Goal: Task Accomplishment & Management: Manage account settings

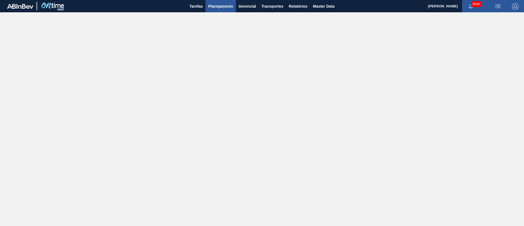
click at [217, 7] on span "Planejamento" at bounding box center [220, 6] width 25 height 7
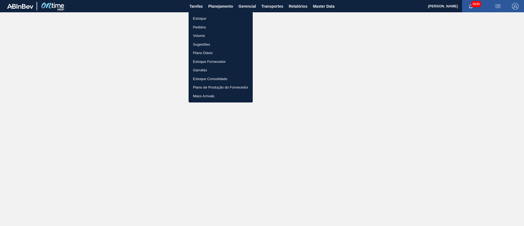
click at [209, 26] on li "Pedidos" at bounding box center [220, 27] width 64 height 9
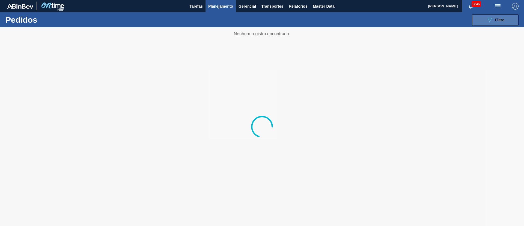
click at [494, 19] on div "089F7B8B-B2A5-4AFE-B5C0-19BA573D28AC Filtro" at bounding box center [495, 20] width 18 height 7
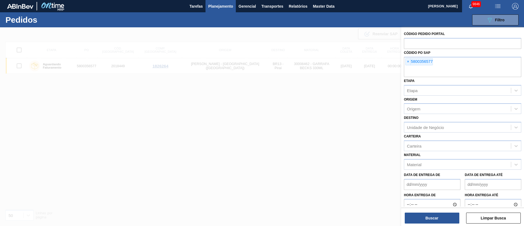
click at [407, 63] on span "×" at bounding box center [407, 61] width 5 height 7
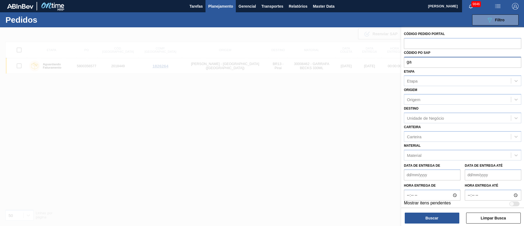
type input "g"
type input "j"
type input "J"
click at [416, 82] on div "Etapa" at bounding box center [412, 81] width 11 height 5
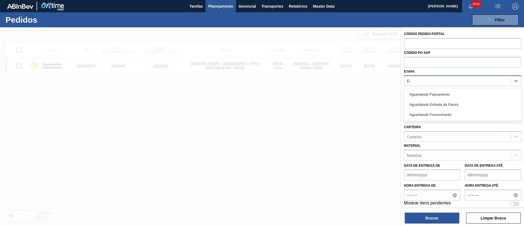
type input "FAT"
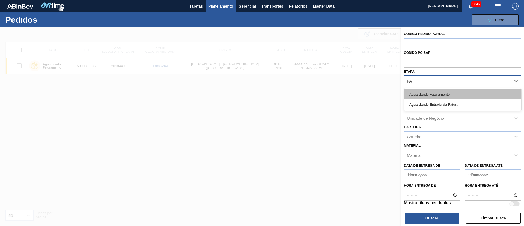
click at [421, 90] on div "Aguardando Faturamento" at bounding box center [462, 94] width 117 height 10
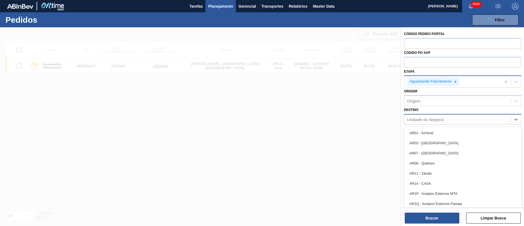
click at [419, 118] on div "Unidade de Negócio" at bounding box center [425, 119] width 37 height 5
type input "23"
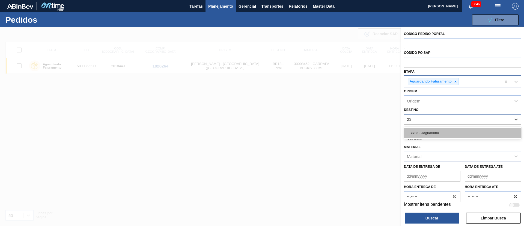
click at [420, 135] on div "BR23 - Jaguariúna" at bounding box center [462, 133] width 117 height 10
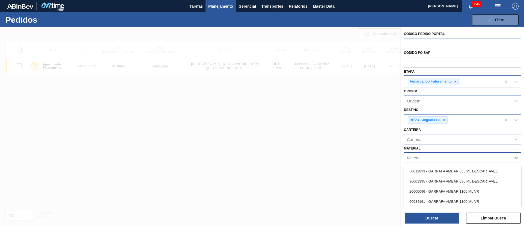
click at [414, 159] on div "Material" at bounding box center [414, 157] width 14 height 5
type input "3"
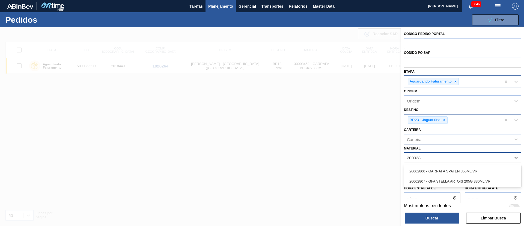
type input "2000280"
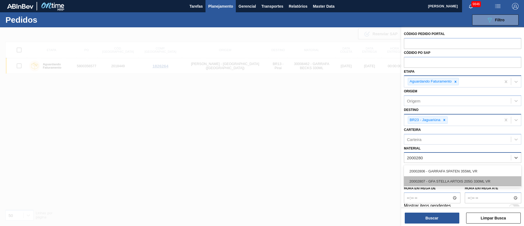
click at [418, 178] on div "20002807 - GFA STELLA ARTOIS 205G 330ML VR" at bounding box center [462, 181] width 117 height 10
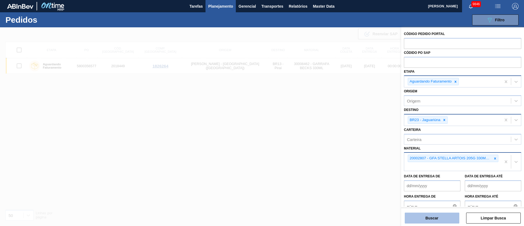
click at [422, 217] on button "Buscar" at bounding box center [431, 217] width 55 height 11
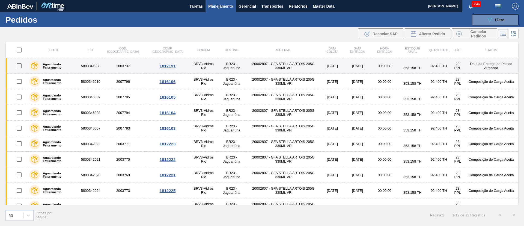
click at [22, 65] on input "checkbox" at bounding box center [18, 65] width 11 height 11
checkbox input "true"
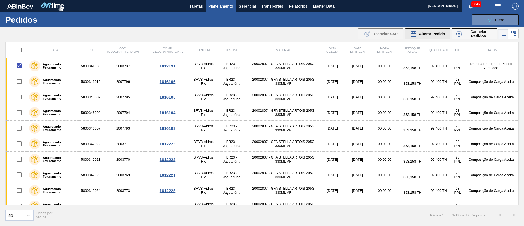
click at [434, 35] on span "Alterar Pedido" at bounding box center [432, 34] width 26 height 4
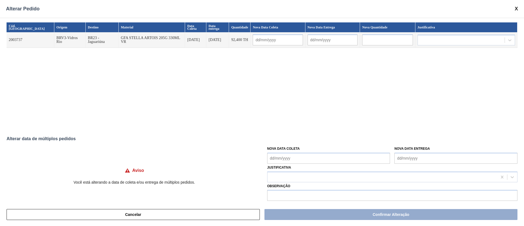
click at [289, 159] on Coleta "Nova Data Coleta" at bounding box center [328, 157] width 123 height 11
click at [299, 132] on div "27" at bounding box center [299, 133] width 7 height 7
drag, startPoint x: 295, startPoint y: 161, endPoint x: 297, endPoint y: 158, distance: 3.3
click at [295, 161] on Coleta "Nova Data Coleta" at bounding box center [328, 157] width 123 height 11
click at [305, 134] on div "28" at bounding box center [308, 133] width 7 height 7
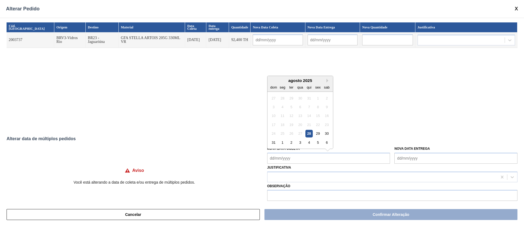
type Coleta "[DATE]"
type input "[DATE]"
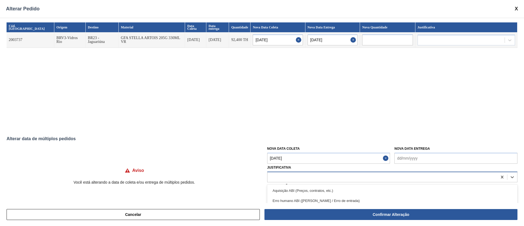
click at [274, 179] on div at bounding box center [382, 177] width 230 height 8
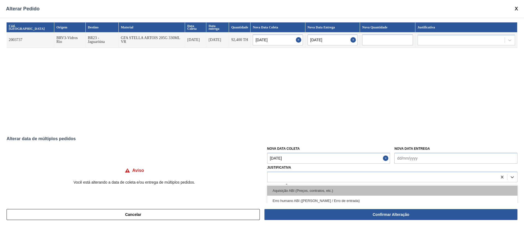
click at [276, 189] on div "Aquisição ABI (Preços, contratos, etc.)" at bounding box center [392, 190] width 250 height 10
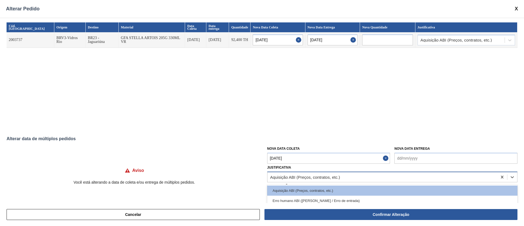
click at [289, 177] on div "Aquisição ABI (Preços, contratos, etc.)" at bounding box center [305, 176] width 70 height 5
type input "OU"
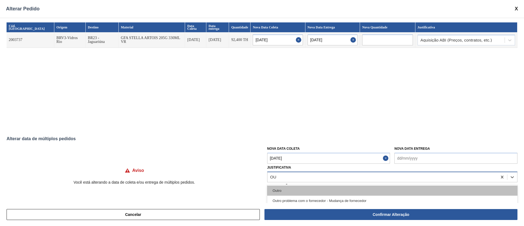
click at [277, 192] on div "Outro" at bounding box center [392, 190] width 250 height 10
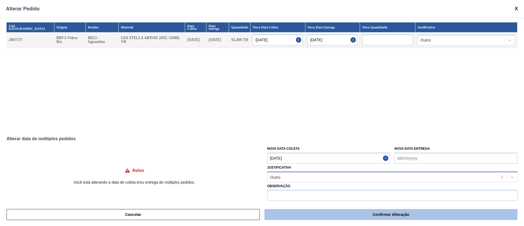
click at [279, 212] on button "Confirmar Alteração" at bounding box center [390, 214] width 253 height 11
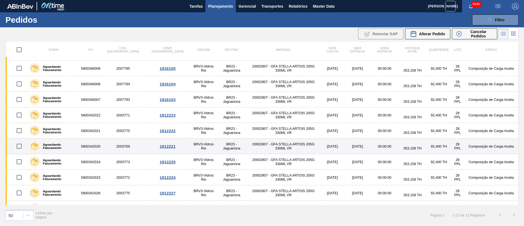
scroll to position [40, 0]
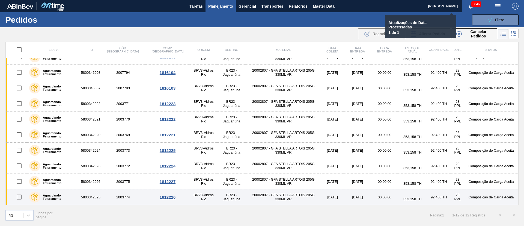
checkbox input "false"
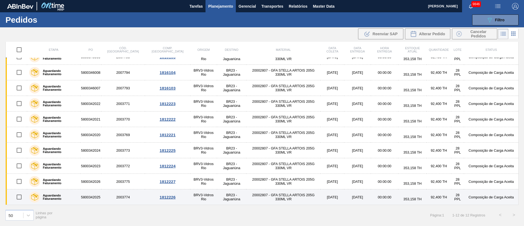
click at [19, 197] on input "checkbox" at bounding box center [18, 196] width 11 height 11
checkbox input "true"
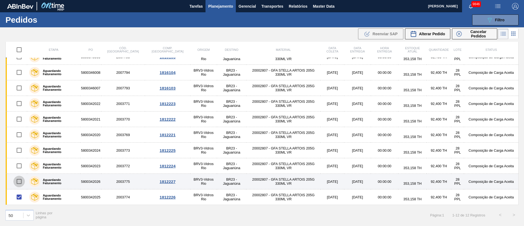
click at [20, 183] on input "checkbox" at bounding box center [18, 180] width 11 height 11
checkbox input "true"
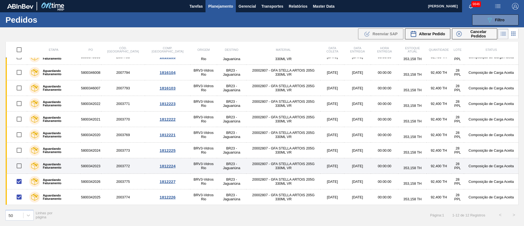
click at [19, 166] on input "checkbox" at bounding box center [18, 165] width 11 height 11
checkbox input "true"
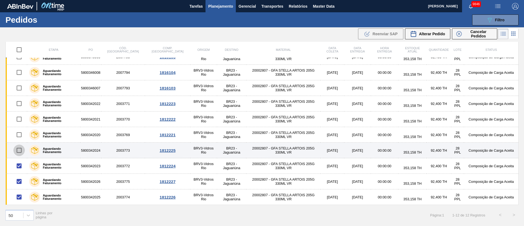
click at [20, 150] on input "checkbox" at bounding box center [18, 149] width 11 height 11
checkbox input "true"
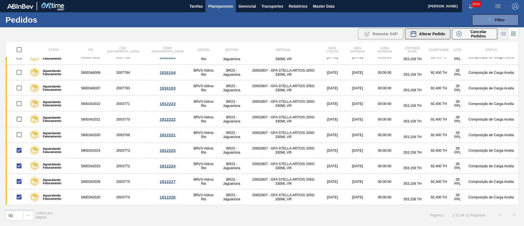
click at [428, 34] on span "Alterar Pedido" at bounding box center [432, 34] width 26 height 4
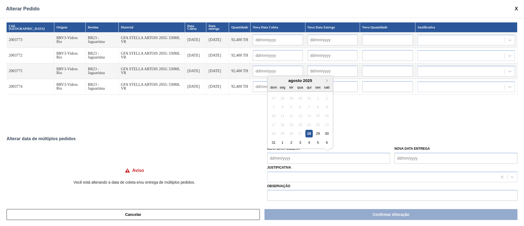
click at [317, 157] on Coleta "Nova Data Coleta" at bounding box center [328, 157] width 123 height 11
click at [305, 133] on div "28" at bounding box center [308, 133] width 7 height 7
type Coleta "[DATE]"
type input "[DATE]"
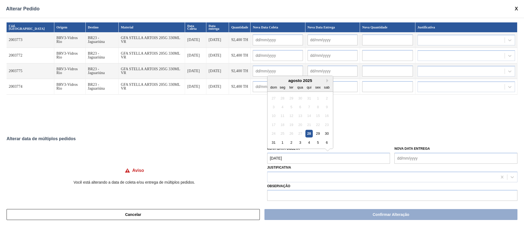
type input "[DATE]"
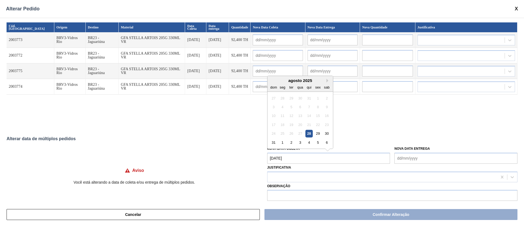
type input "[DATE]"
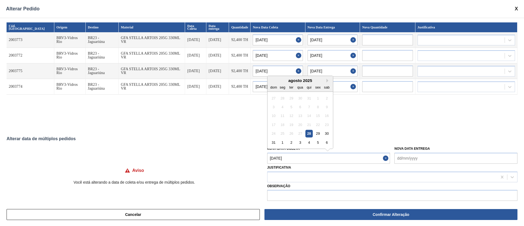
click at [295, 157] on Coleta "[DATE]" at bounding box center [328, 157] width 123 height 11
click at [317, 132] on div "29" at bounding box center [317, 133] width 7 height 7
type Coleta "[DATE]"
type input "[DATE]"
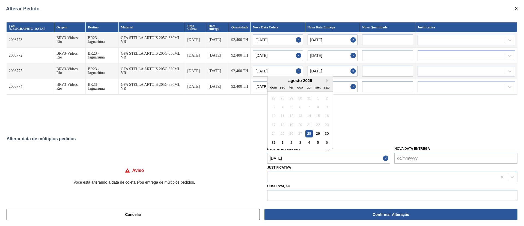
type input "[DATE]"
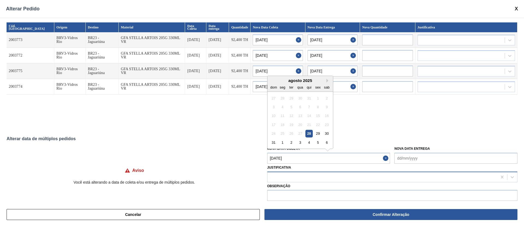
type input "[DATE]"
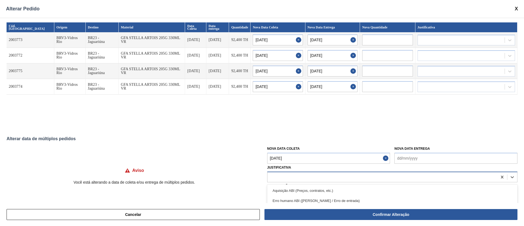
click at [294, 177] on div at bounding box center [382, 177] width 230 height 8
type input "OU"
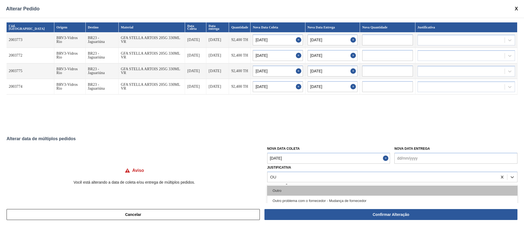
click at [291, 194] on div "Outro" at bounding box center [392, 190] width 250 height 10
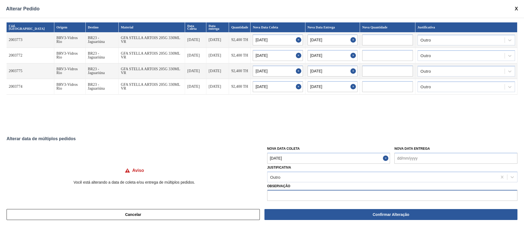
click at [296, 196] on input "text" at bounding box center [392, 195] width 250 height 11
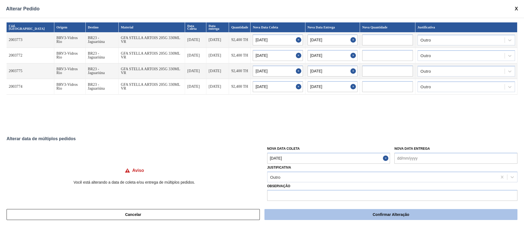
click at [283, 215] on button "Confirmar Alteração" at bounding box center [390, 214] width 253 height 11
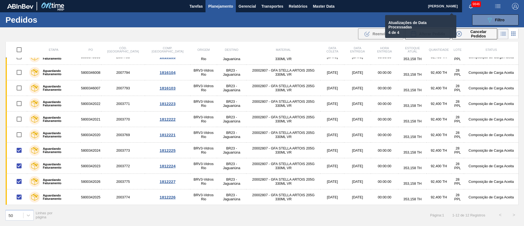
checkbox input "false"
